Goal: Task Accomplishment & Management: Manage account settings

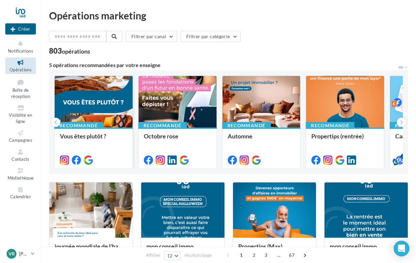
click at [96, 100] on div at bounding box center [94, 102] width 78 height 52
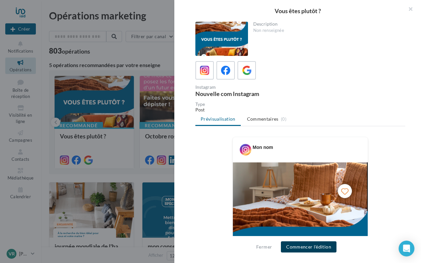
click at [300, 248] on button "Commencer l'édition" at bounding box center [309, 246] width 56 height 11
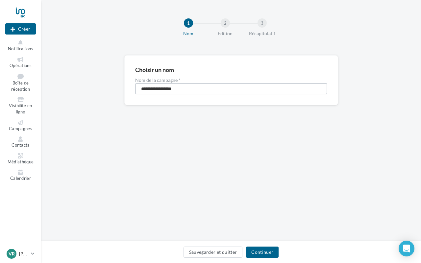
drag, startPoint x: 189, startPoint y: 88, endPoint x: 124, endPoint y: 90, distance: 65.8
click at [124, 90] on div "**********" at bounding box center [231, 80] width 214 height 50
type input "*******"
click at [265, 252] on button "Continuer" at bounding box center [262, 252] width 33 height 11
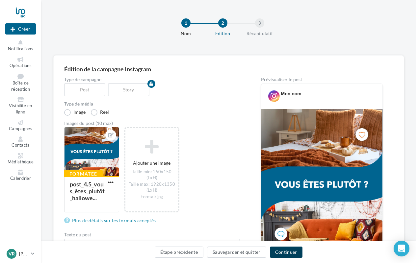
click at [285, 251] on button "Continuer" at bounding box center [286, 252] width 33 height 11
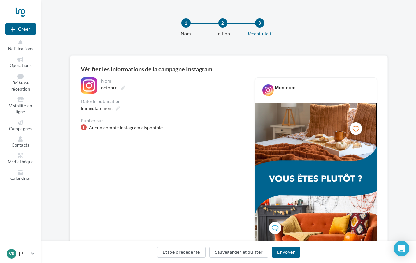
click at [155, 128] on div "Aucun compte Instagram disponible" at bounding box center [126, 127] width 74 height 7
click at [403, 250] on icon "Open Intercom Messenger" at bounding box center [401, 248] width 9 height 9
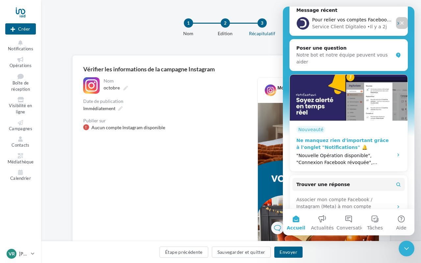
scroll to position [105, 0]
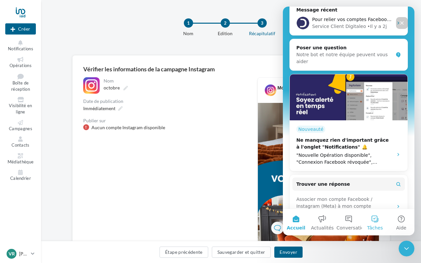
click at [377, 222] on button "Tâches" at bounding box center [375, 222] width 26 height 26
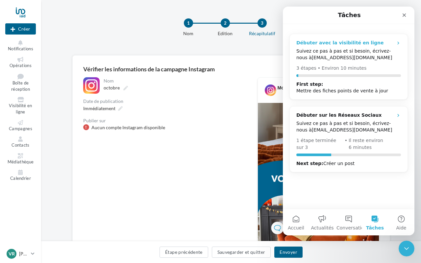
click at [350, 52] on div "Suivez ce pas à pas et si besoin, écrivez-nous à serviceclient@digitaleo.com" at bounding box center [348, 54] width 105 height 13
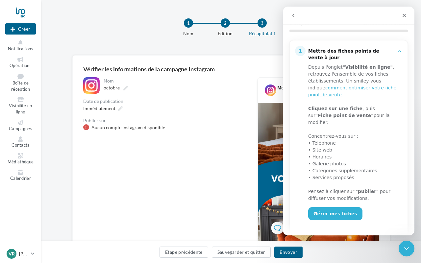
scroll to position [74, 0]
click at [332, 209] on link "Gérer mes fiches" at bounding box center [335, 213] width 54 height 13
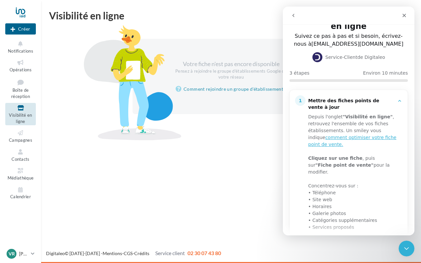
scroll to position [25, 0]
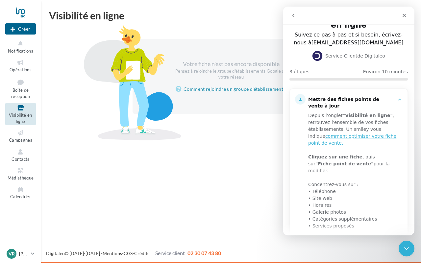
click at [256, 131] on div at bounding box center [233, 127] width 369 height 11
click at [255, 88] on link "Comment rejoindre un groupe d'établissement ?" at bounding box center [231, 89] width 111 height 8
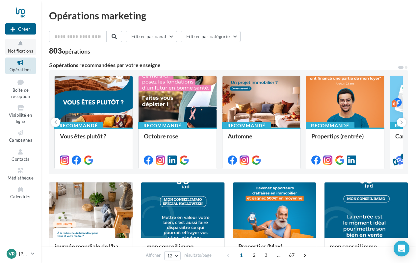
click at [24, 47] on icon at bounding box center [20, 44] width 27 height 8
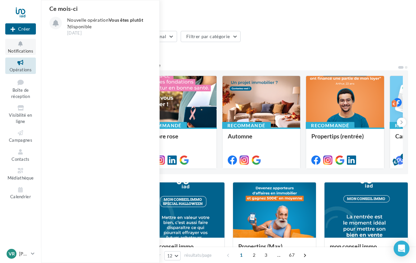
click at [24, 47] on icon at bounding box center [20, 44] width 27 height 8
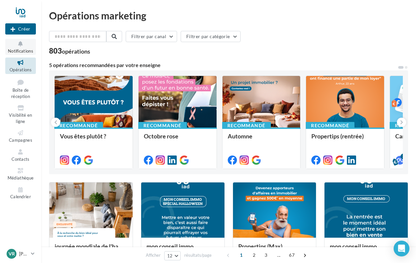
click at [22, 51] on span "Notifications" at bounding box center [20, 50] width 25 height 5
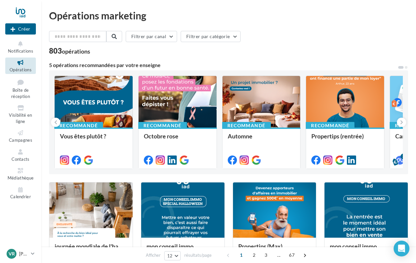
click at [22, 11] on div at bounding box center [20, 12] width 31 height 16
click at [33, 253] on icon at bounding box center [33, 254] width 4 height 6
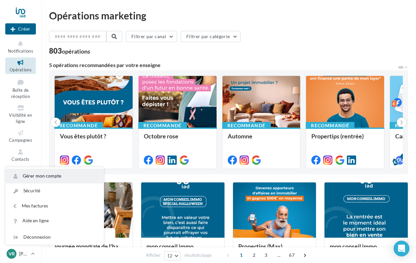
click at [50, 173] on link "Gérer mon compte" at bounding box center [55, 176] width 98 height 15
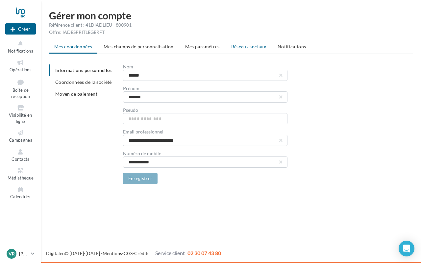
click at [249, 48] on span "Réseaux sociaux" at bounding box center [248, 47] width 35 height 6
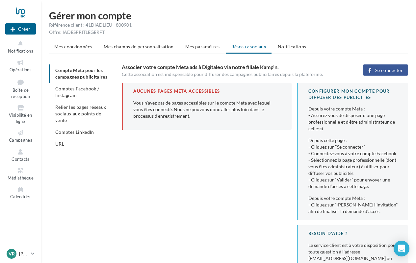
click at [387, 69] on span "Se connecter" at bounding box center [389, 70] width 28 height 5
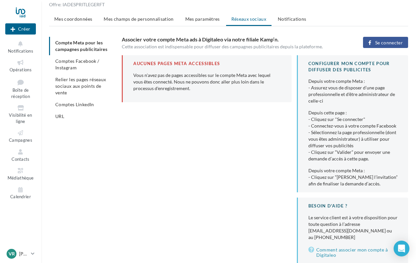
scroll to position [28, 0]
click at [87, 63] on span "Comptes Facebook / Instagram" at bounding box center [77, 64] width 44 height 12
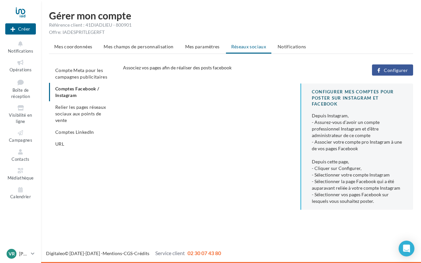
click at [402, 72] on span "Configurer" at bounding box center [396, 70] width 24 height 5
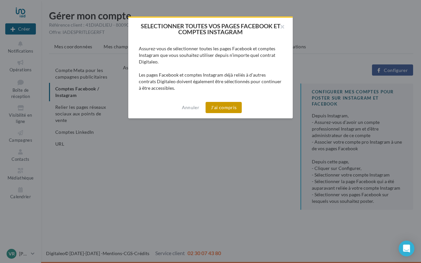
click at [223, 108] on button "J'ai compris" at bounding box center [224, 107] width 36 height 11
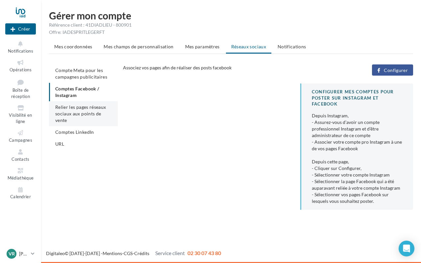
click at [95, 107] on span "Relier les pages réseaux sociaux aux points de vente" at bounding box center [80, 113] width 51 height 19
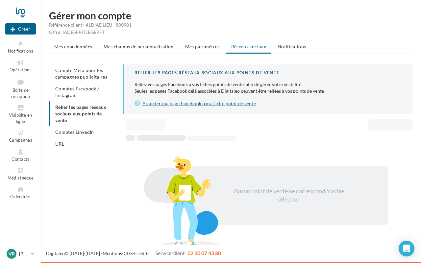
click at [223, 103] on link "Associer ma page Facebook à ma fiche point de vente" at bounding box center [269, 104] width 268 height 8
click at [99, 77] on span "Compte Meta pour les campagnes publicitaires" at bounding box center [81, 73] width 52 height 12
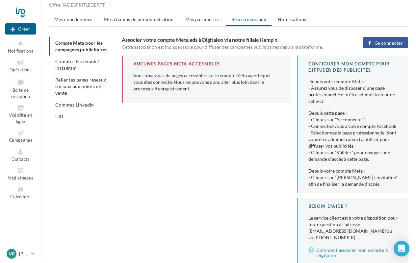
scroll to position [28, 0]
click at [197, 17] on span "Mes paramètres" at bounding box center [202, 19] width 35 height 6
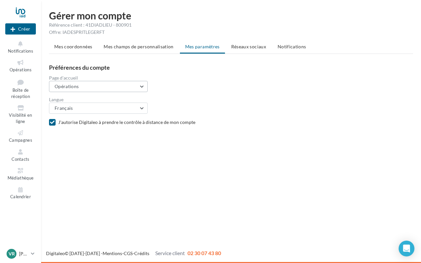
click at [140, 86] on button "Opérations" at bounding box center [98, 86] width 99 height 11
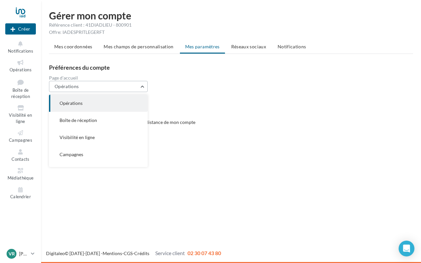
click at [140, 86] on button "Opérations" at bounding box center [98, 86] width 99 height 11
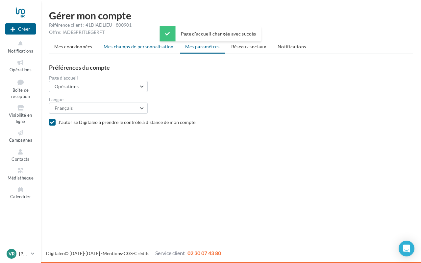
click at [137, 47] on span "Mes champs de personnalisation" at bounding box center [139, 47] width 70 height 6
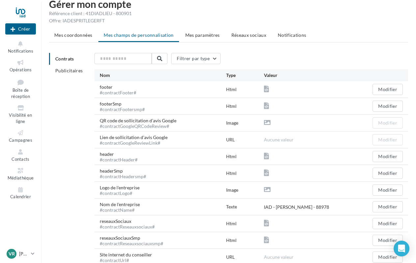
scroll to position [13, 0]
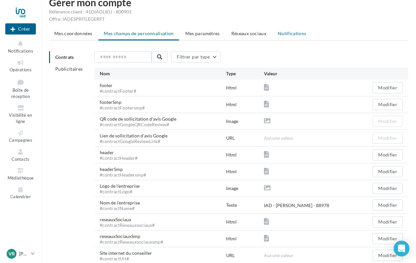
click at [298, 33] on span "Notifications" at bounding box center [292, 34] width 29 height 6
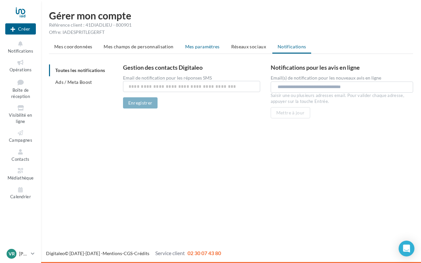
click at [189, 48] on span "Mes paramètres" at bounding box center [202, 47] width 35 height 6
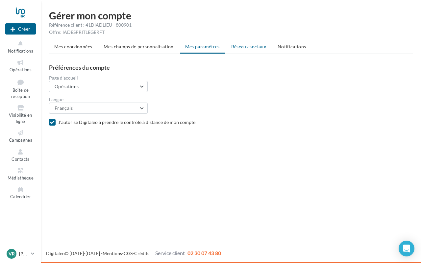
click at [243, 46] on span "Réseaux sociaux" at bounding box center [248, 47] width 35 height 6
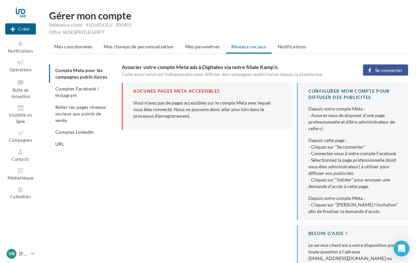
click at [383, 71] on span "Se connecter" at bounding box center [389, 70] width 28 height 5
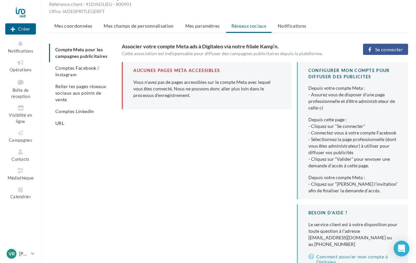
scroll to position [22, 0]
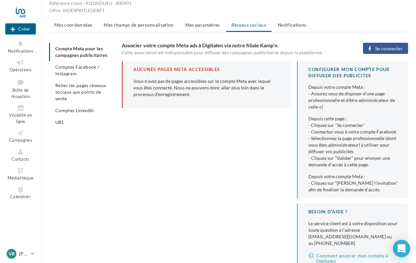
click at [402, 249] on icon "Open Intercom Messenger" at bounding box center [401, 248] width 8 height 9
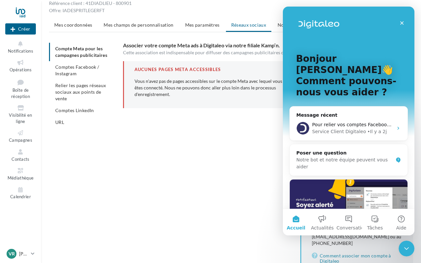
scroll to position [0, 0]
click at [373, 219] on button "Tâches" at bounding box center [375, 222] width 26 height 26
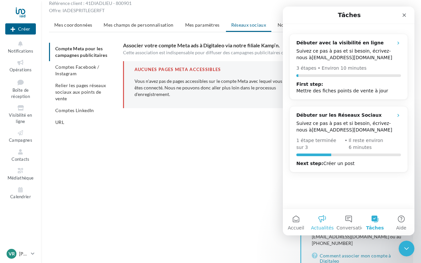
click at [331, 214] on button "Actualités" at bounding box center [322, 222] width 26 height 26
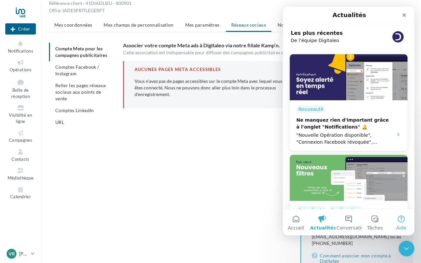
click at [402, 219] on button "Aide" at bounding box center [401, 222] width 26 height 26
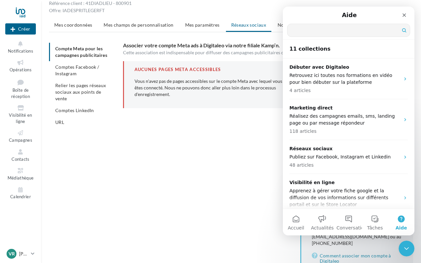
click at [343, 30] on input "Trouver une réponse" at bounding box center [349, 30] width 122 height 13
type input "********"
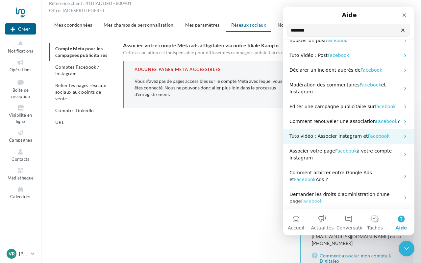
scroll to position [11, 0]
click at [322, 136] on span "Tuto vidéo : Associer Instagram et" at bounding box center [328, 136] width 79 height 5
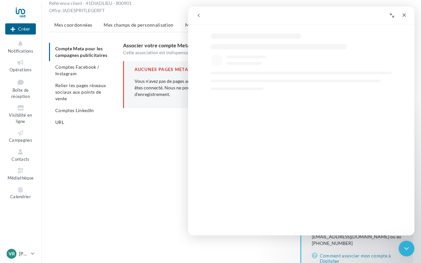
click at [282, 148] on div "Intercom Messenger" at bounding box center [308, 154] width 226 height 63
select select "**"
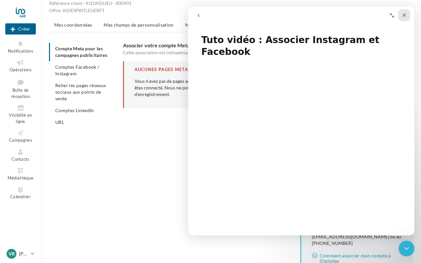
click at [405, 15] on icon "Fermer" at bounding box center [405, 15] width 4 height 4
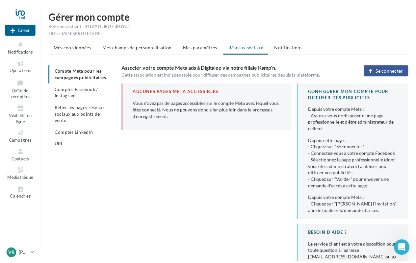
scroll to position [22, 0]
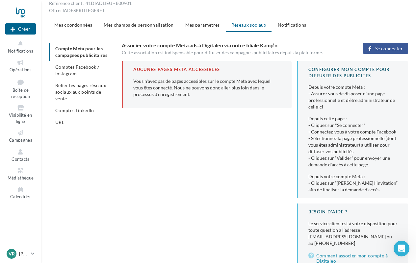
select select "**"
click at [383, 51] on span "Se connecter" at bounding box center [389, 48] width 28 height 5
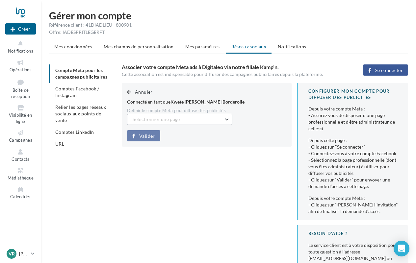
click at [226, 120] on button "Sélectionner une page" at bounding box center [179, 119] width 105 height 11
click at [215, 135] on div "Annuler Connecté en tant que Kwete Immo Masson Borderolle Définir le compte Met…" at bounding box center [206, 115] width 169 height 64
click at [226, 118] on button "Sélectionner une page" at bounding box center [179, 119] width 105 height 11
click at [226, 118] on input "text" at bounding box center [179, 119] width 105 height 11
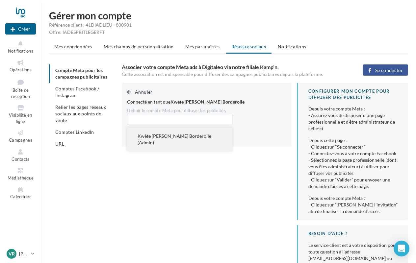
click at [211, 135] on span "Kwète [PERSON_NAME] Borderolle (Admin)" at bounding box center [175, 139] width 74 height 12
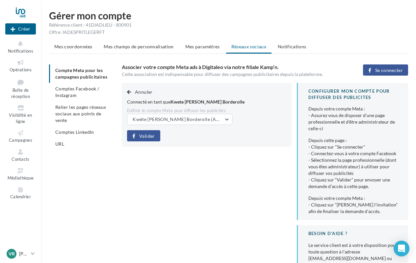
click at [149, 136] on span "Valider" at bounding box center [146, 136] width 15 height 5
click at [158, 172] on div "Annuler Connecté en tant que Kwete [PERSON_NAME] Borderolle Définir le compte M…" at bounding box center [267, 187] width 291 height 209
